Goal: Check status: Check status

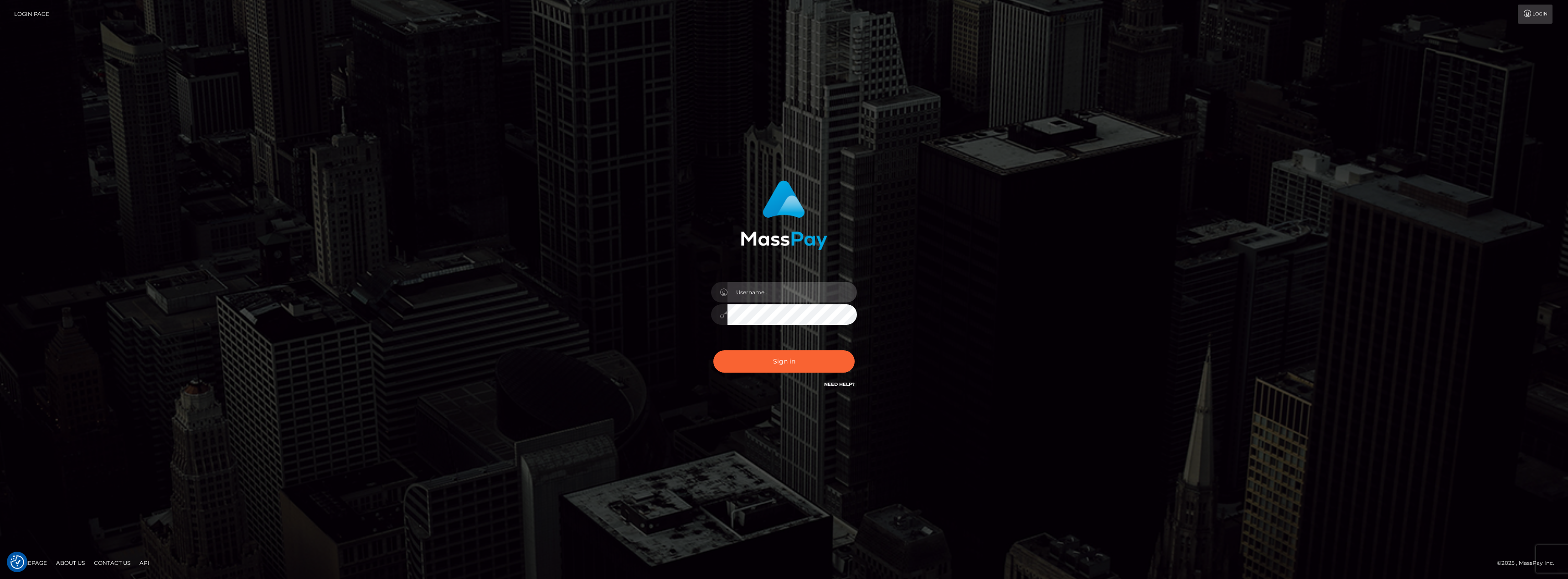
type input "chelsea.whop"
click at [790, 361] on button "Sign in" at bounding box center [784, 361] width 141 height 22
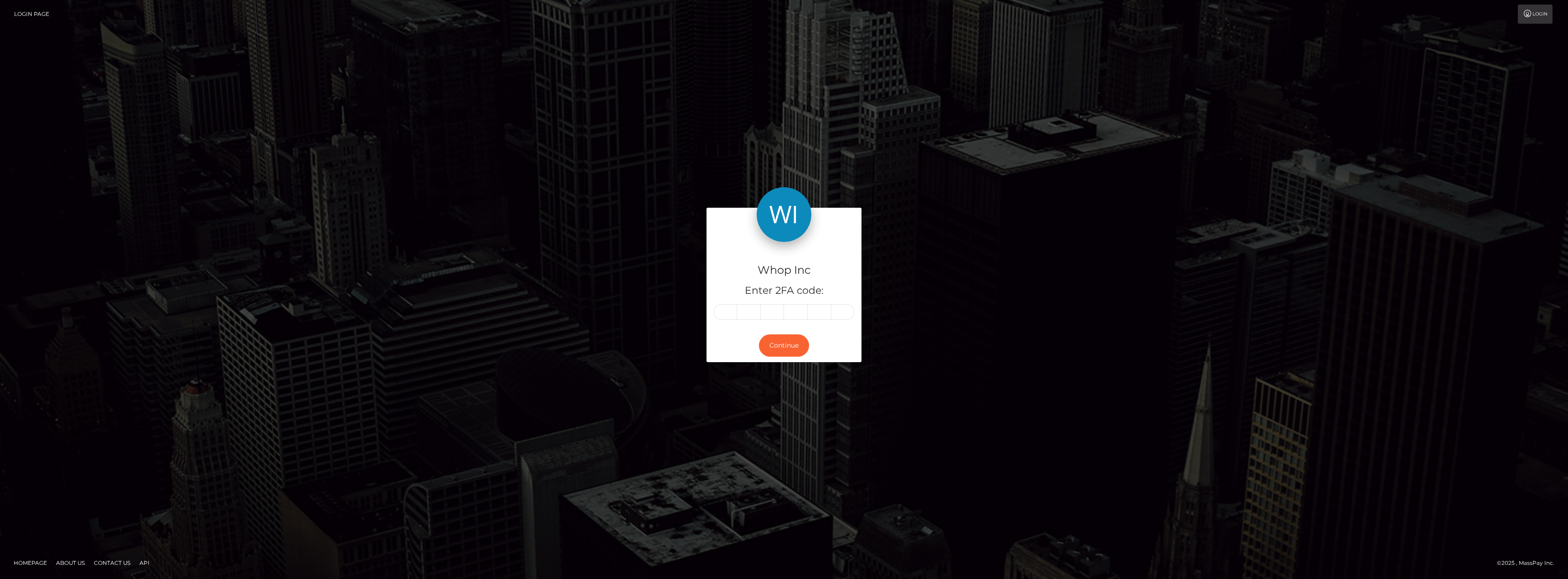
click at [718, 312] on input "text" at bounding box center [725, 312] width 24 height 15
type input "3"
type input "9"
type input "2"
type input "4"
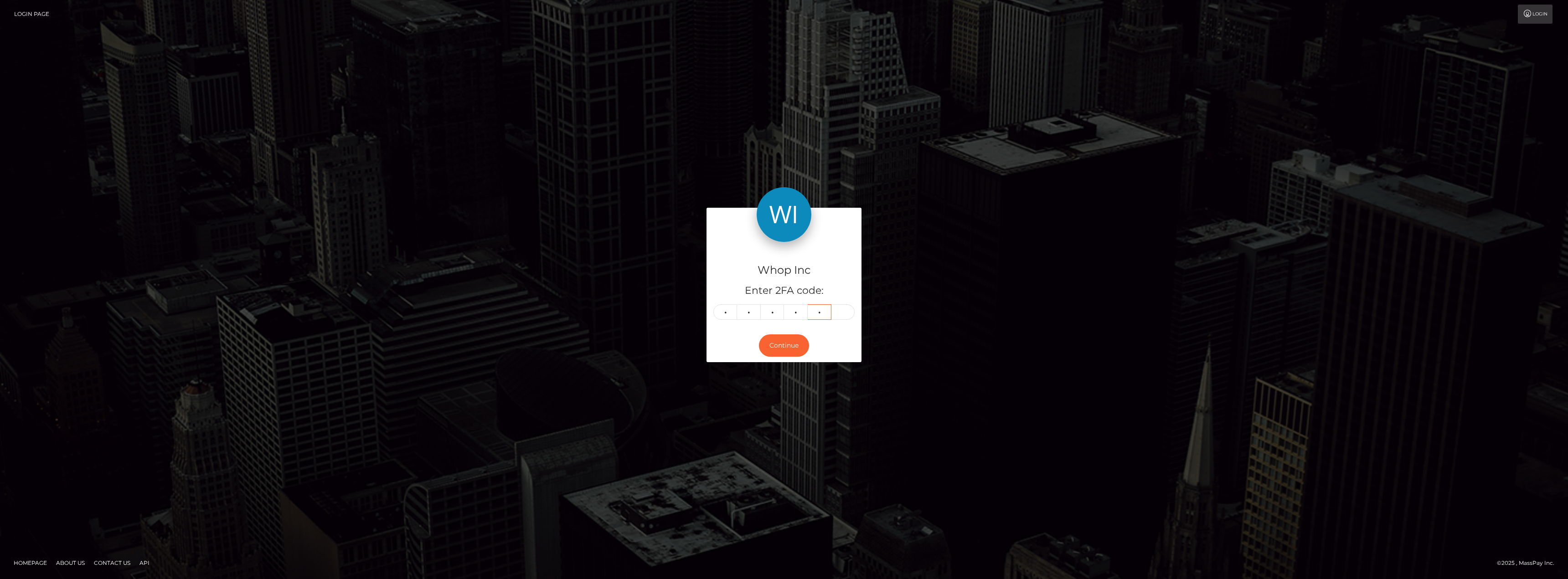
type input "8"
type input "6"
drag, startPoint x: 783, startPoint y: 346, endPoint x: 807, endPoint y: 343, distance: 24.2
click at [784, 346] on button "Continue" at bounding box center [784, 345] width 50 height 22
click at [788, 347] on button "Continue" at bounding box center [784, 345] width 50 height 22
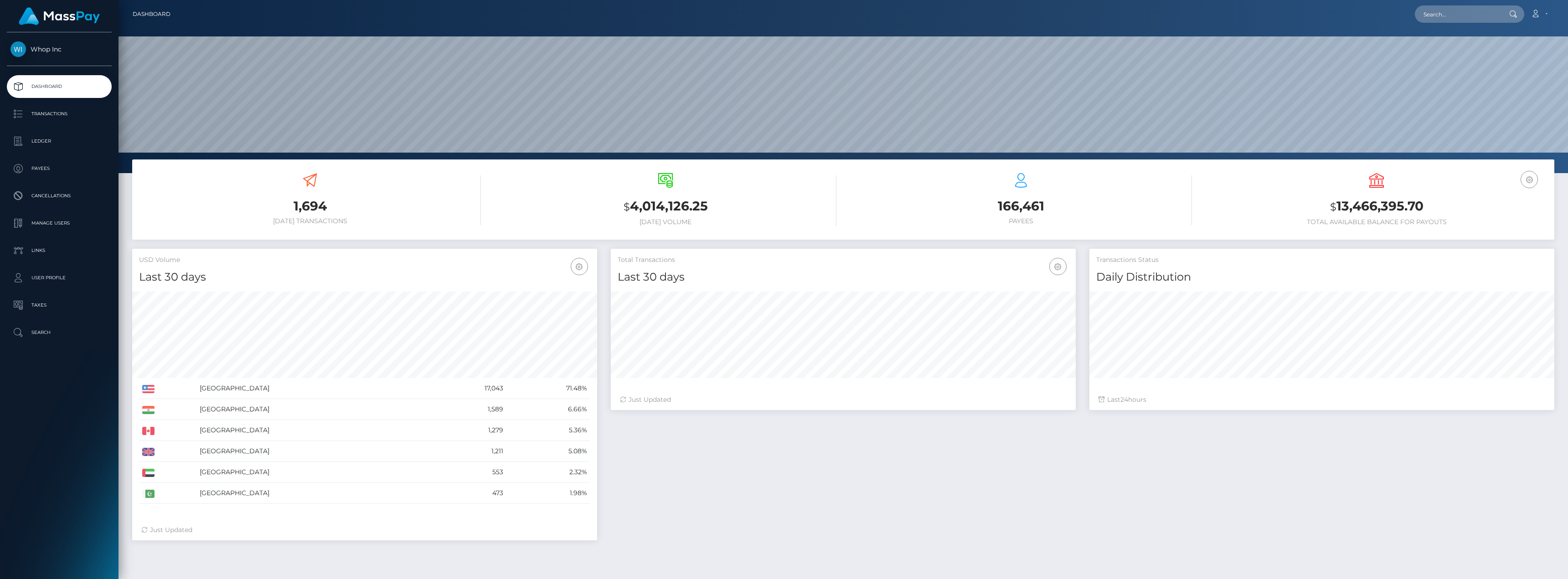
scroll to position [161, 465]
click at [54, 114] on p "Transactions" at bounding box center [59, 114] width 98 height 14
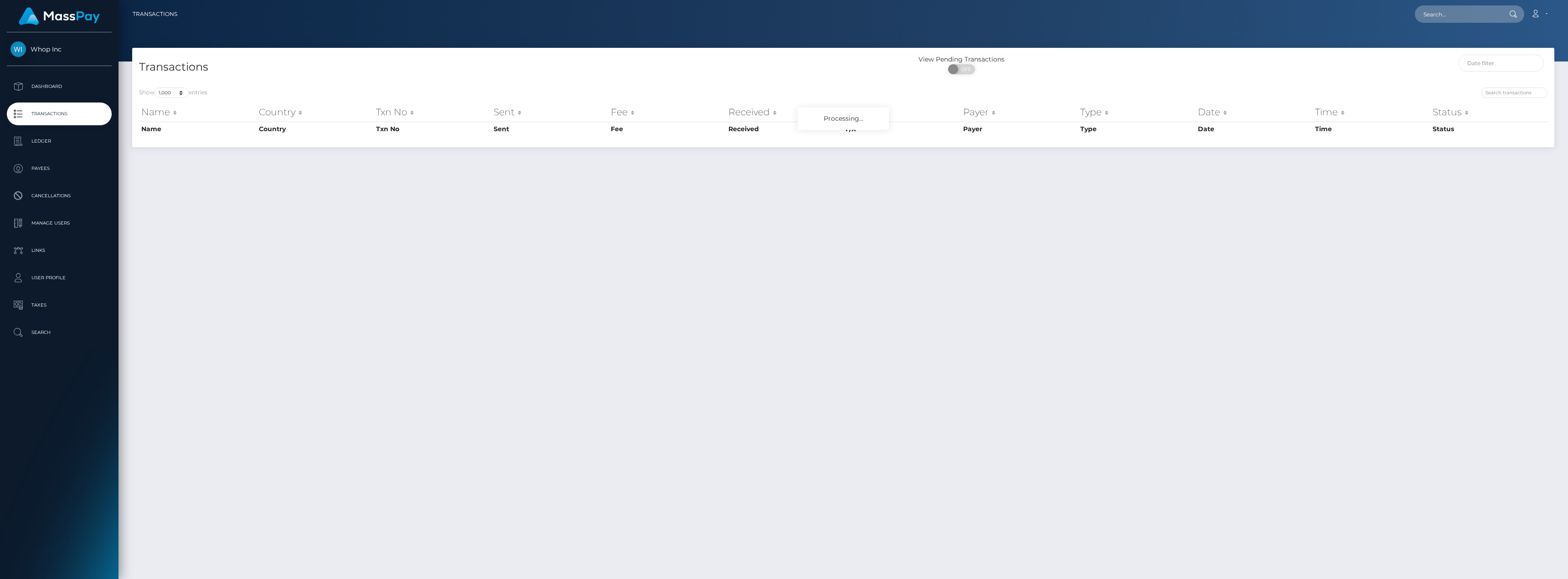
select select "1000"
click at [46, 144] on p "Ledger" at bounding box center [59, 141] width 98 height 14
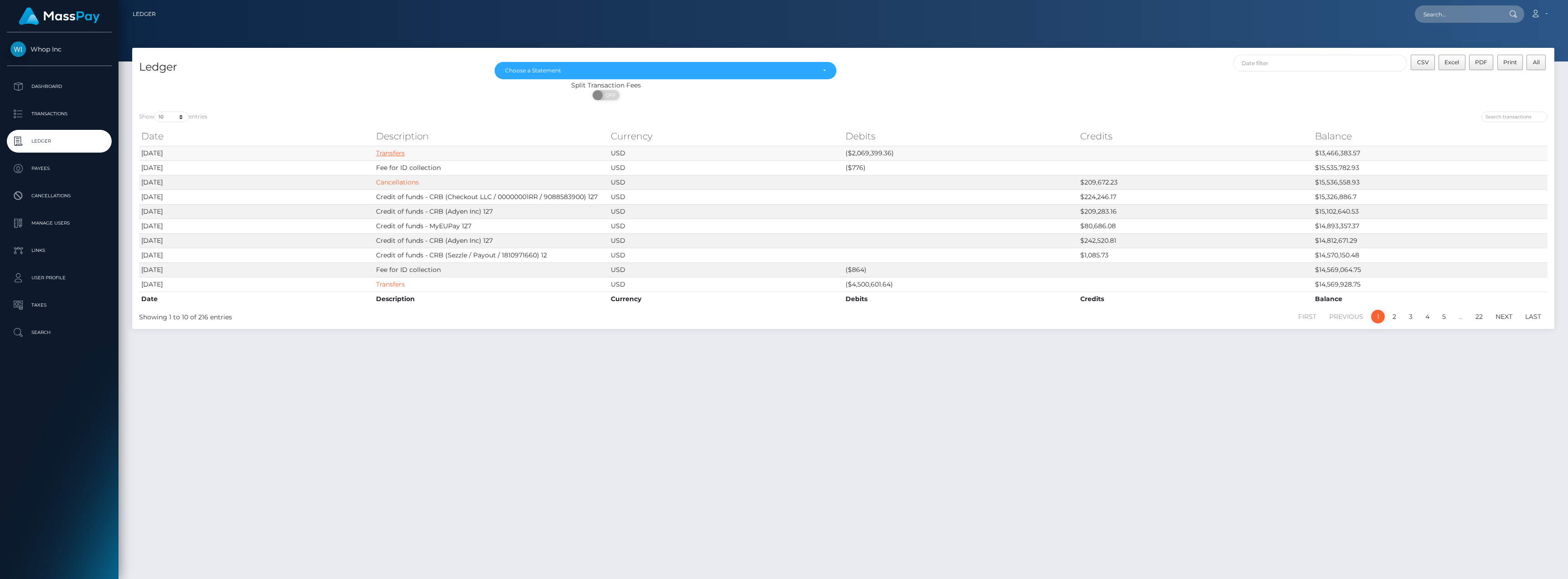
click at [391, 153] on link "Transfers" at bounding box center [390, 153] width 28 height 8
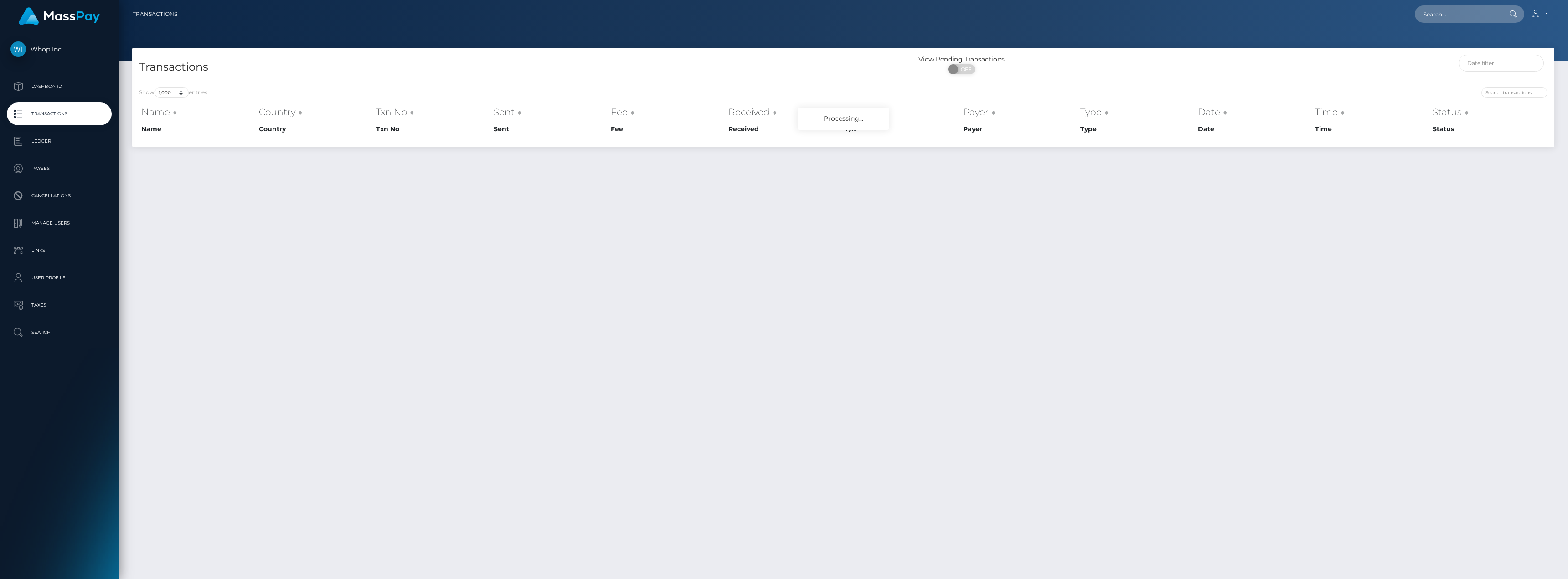
select select "1000"
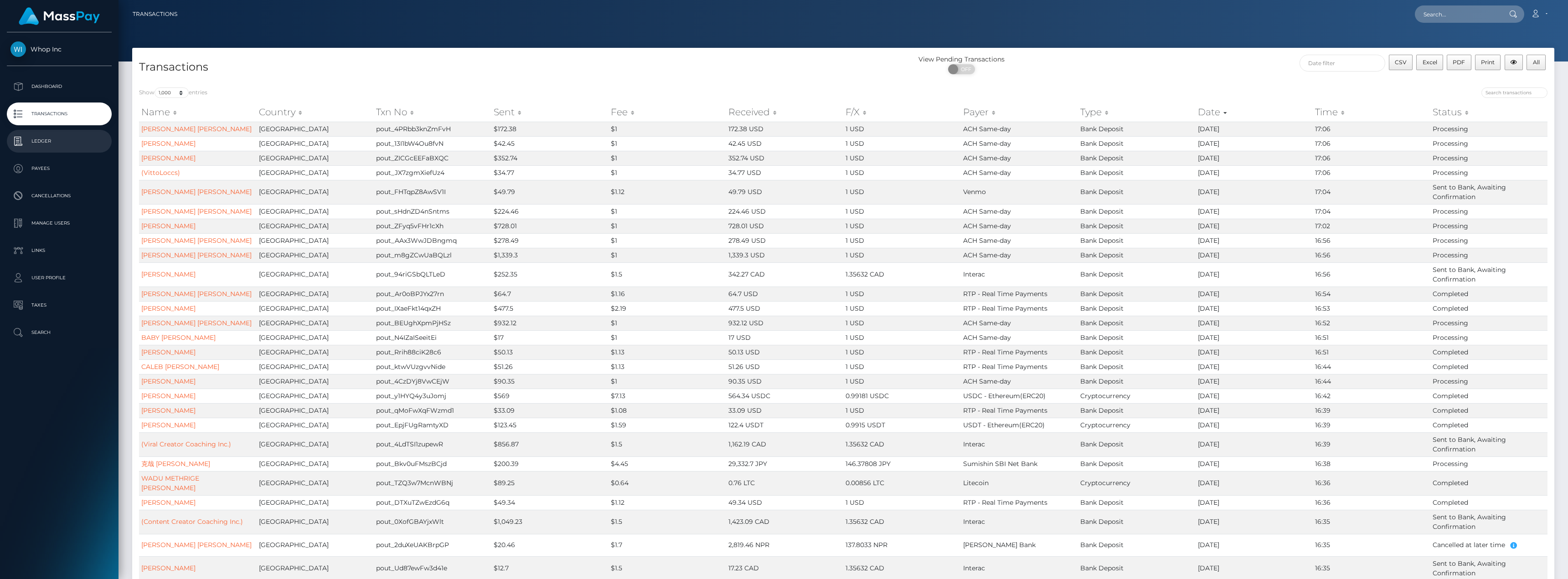
click at [42, 137] on p "Ledger" at bounding box center [59, 141] width 98 height 14
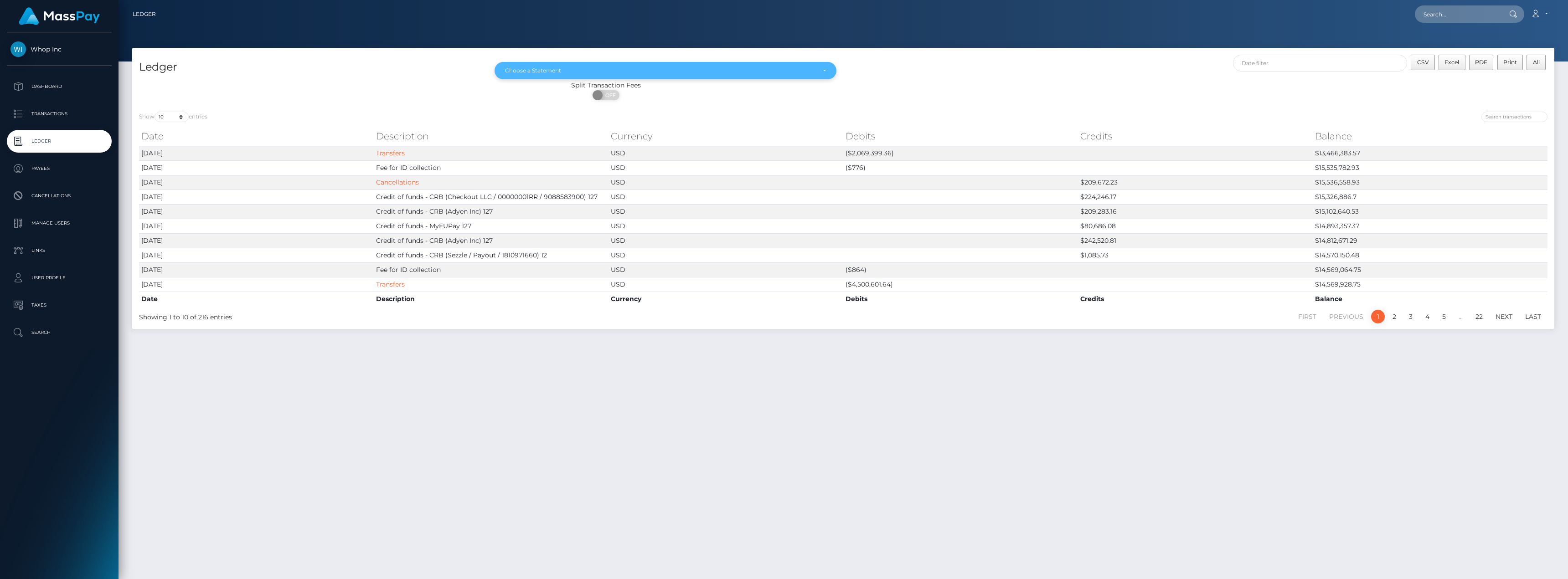
click at [695, 72] on div "Choose a Statement" at bounding box center [660, 71] width 310 height 7
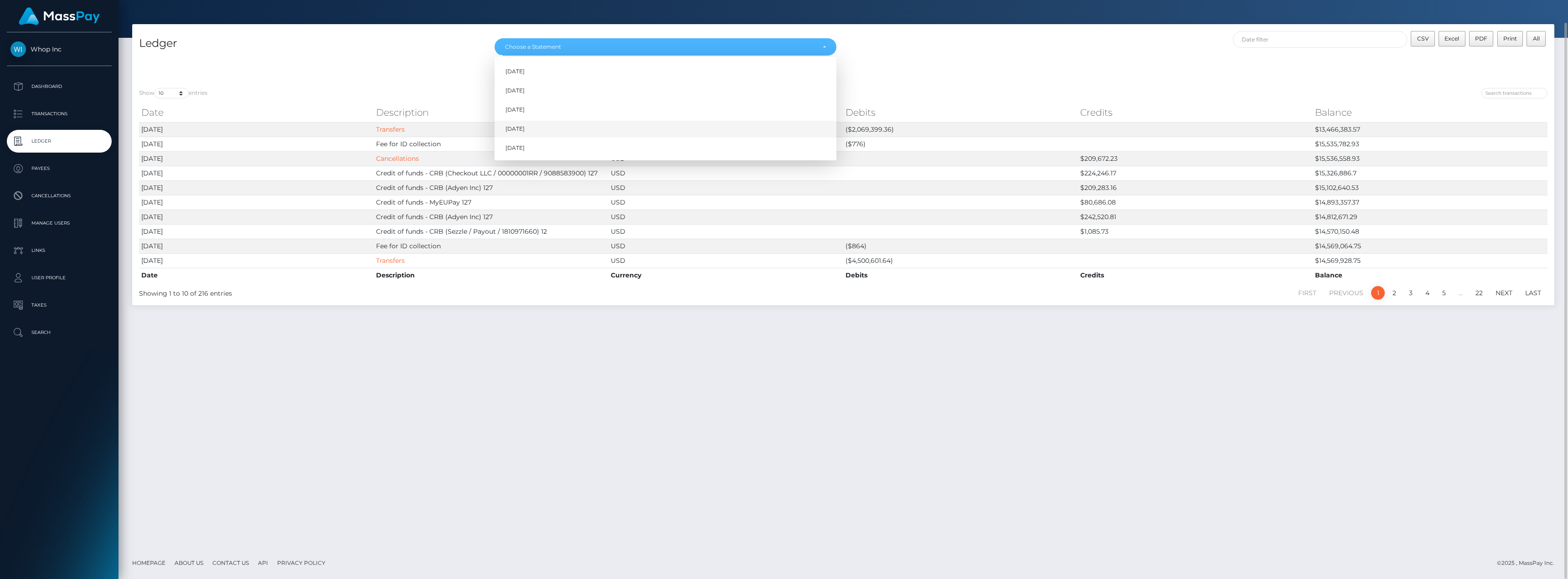
click at [521, 125] on span "Aug 2025" at bounding box center [514, 129] width 19 height 8
select select "Aug 2025"
